Goal: Information Seeking & Learning: Learn about a topic

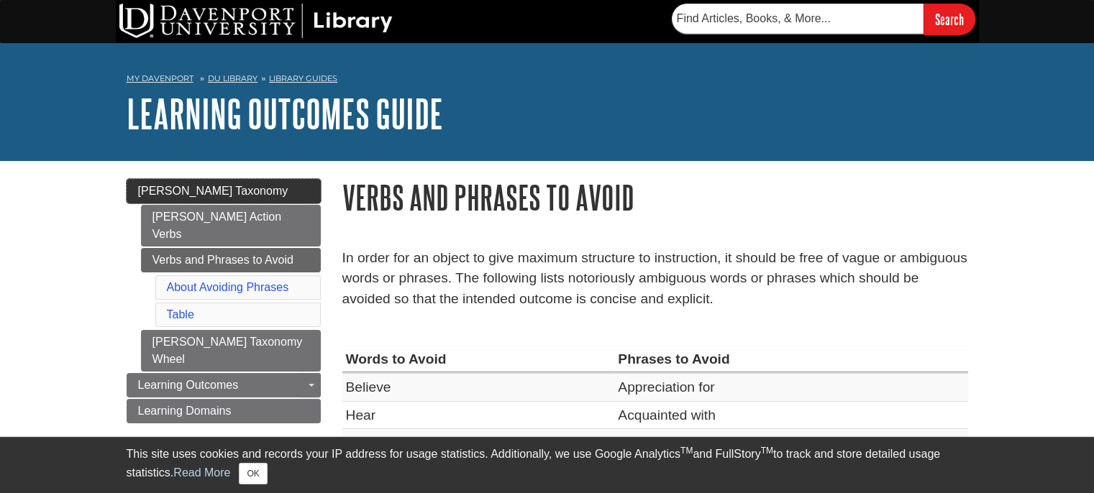
click at [262, 181] on link "[PERSON_NAME] Taxonomy" at bounding box center [224, 191] width 194 height 24
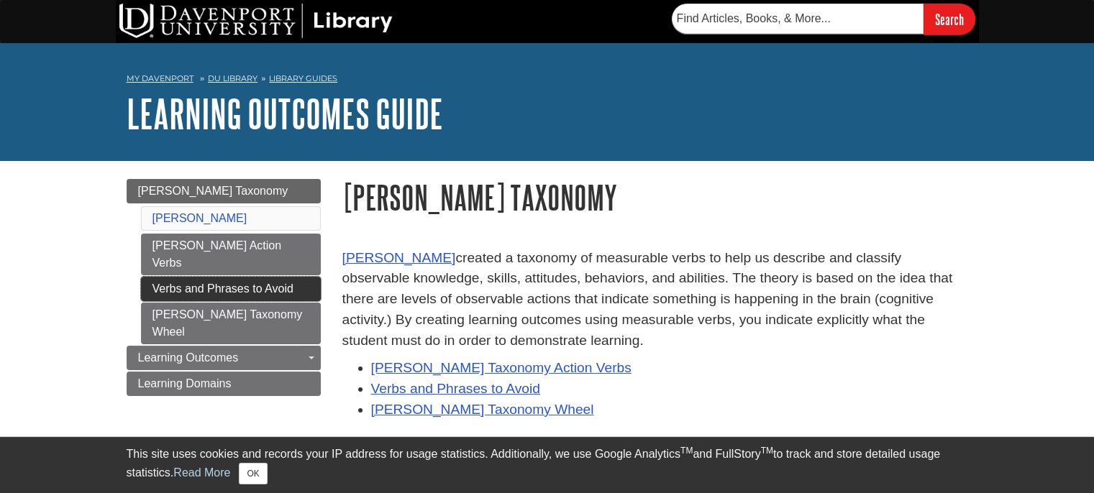
click at [260, 277] on link "Verbs and Phrases to Avoid" at bounding box center [231, 289] width 180 height 24
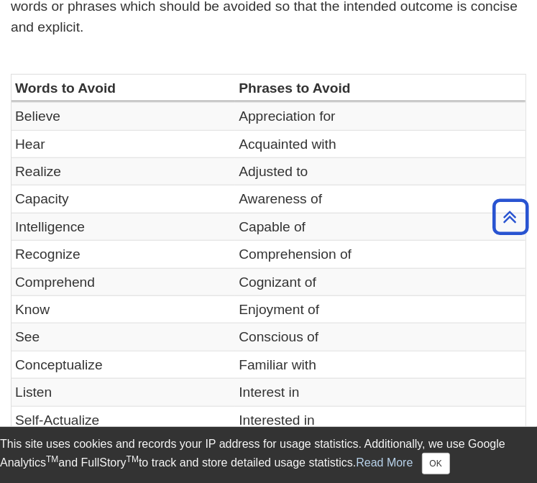
scroll to position [544, 0]
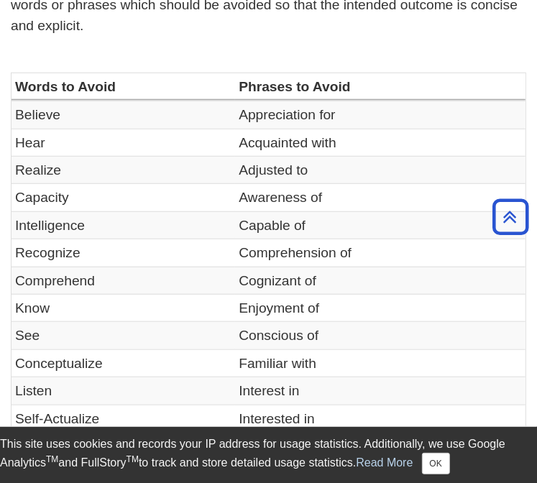
click at [195, 268] on td "Comprehend" at bounding box center [124, 280] width 224 height 27
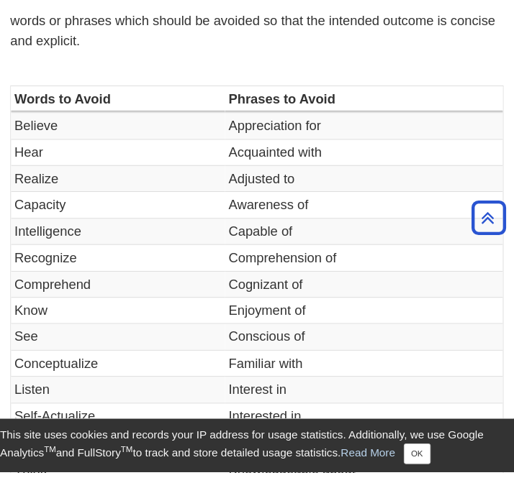
scroll to position [552, 0]
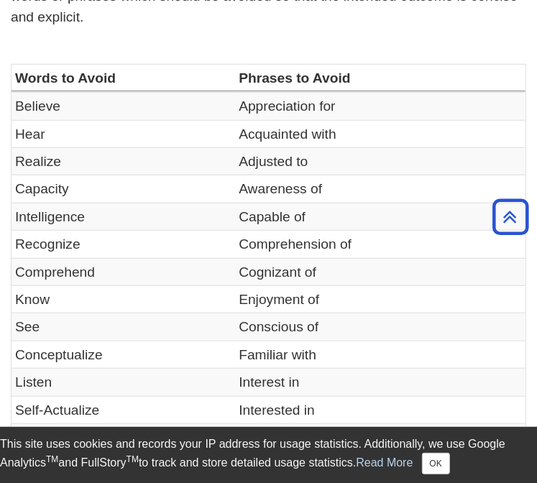
click at [121, 288] on td "Know" at bounding box center [124, 299] width 224 height 27
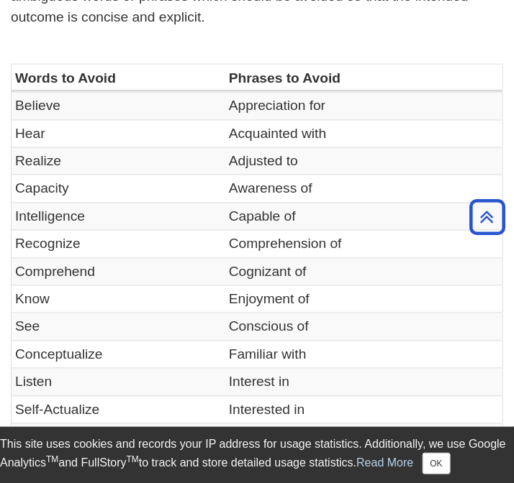
click at [62, 247] on td "Recognize" at bounding box center [119, 244] width 214 height 27
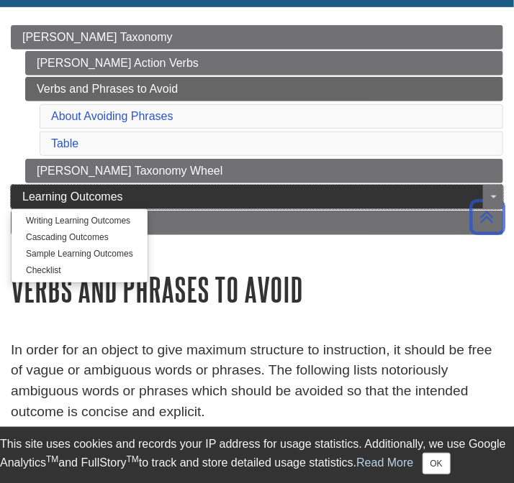
scroll to position [157, 0]
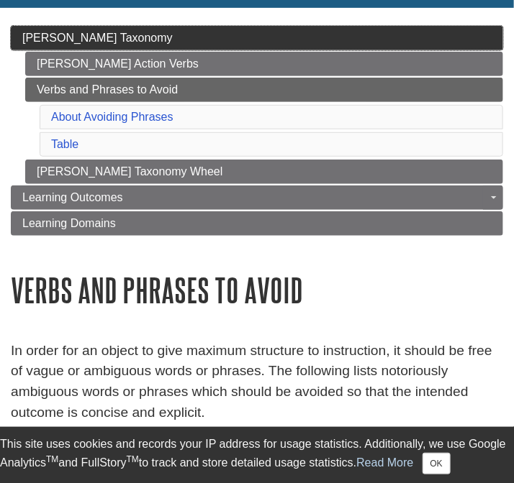
click at [150, 38] on link "[PERSON_NAME] Taxonomy" at bounding box center [257, 38] width 492 height 24
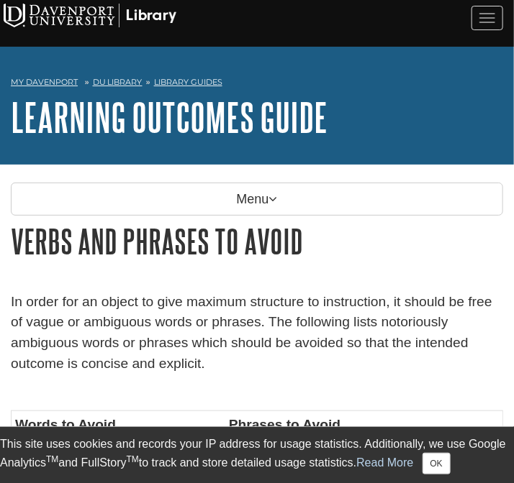
click at [358, 107] on h1 "Learning Outcomes Guide" at bounding box center [257, 117] width 492 height 43
click at [304, 147] on div "My [PERSON_NAME] DU Library Library Guides Learning Outcomes Guide Verbs and Ph…" at bounding box center [257, 106] width 514 height 118
click at [260, 73] on nav "My [PERSON_NAME] DU Library Library Guides Learning Outcomes Guide Verbs and Ph…" at bounding box center [257, 84] width 514 height 23
